Goal: Find specific page/section: Find specific page/section

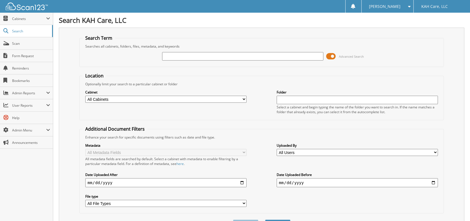
click at [168, 56] on input "text" at bounding box center [242, 56] width 161 height 8
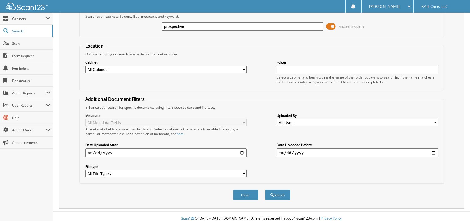
scroll to position [30, 0]
type input "prospective"
click at [277, 190] on button "Search" at bounding box center [277, 194] width 25 height 10
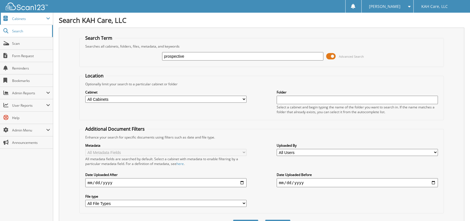
click at [23, 16] on span "Cabinets" at bounding box center [29, 18] width 34 height 5
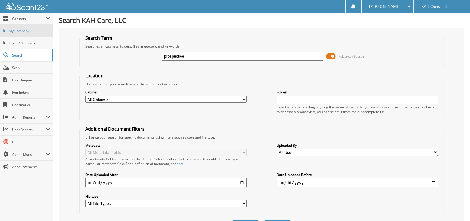
click at [24, 30] on span "My Company" at bounding box center [29, 30] width 41 height 5
